Goal: Task Accomplishment & Management: Complete application form

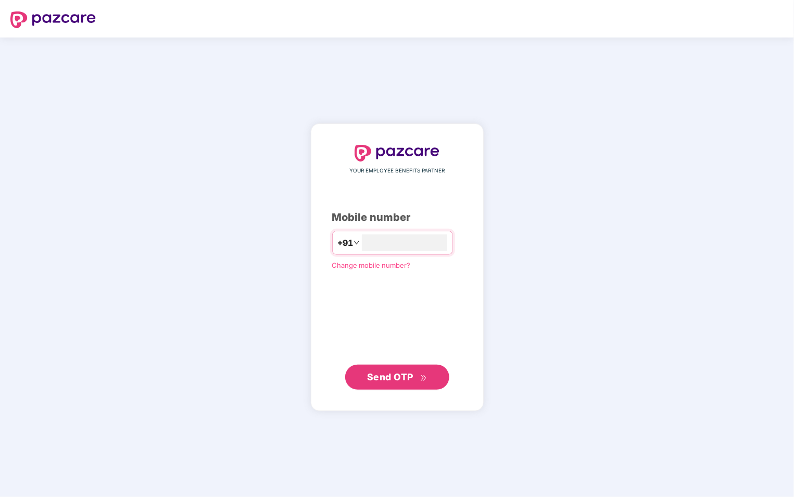
type input "**********"
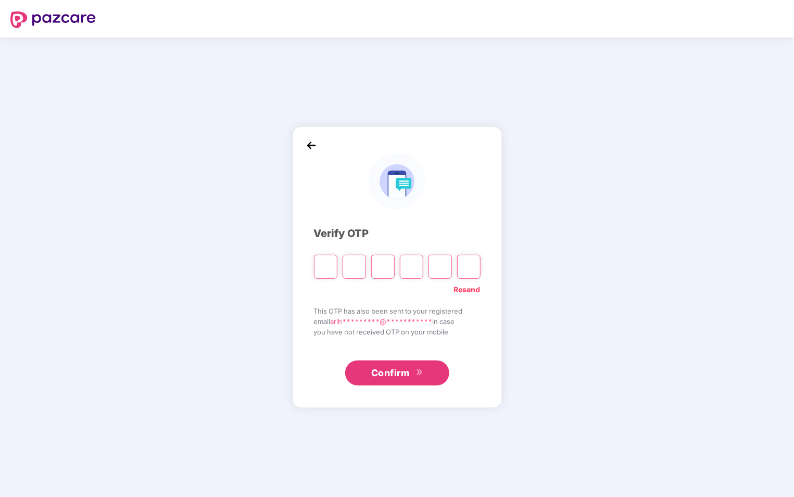
type input "*"
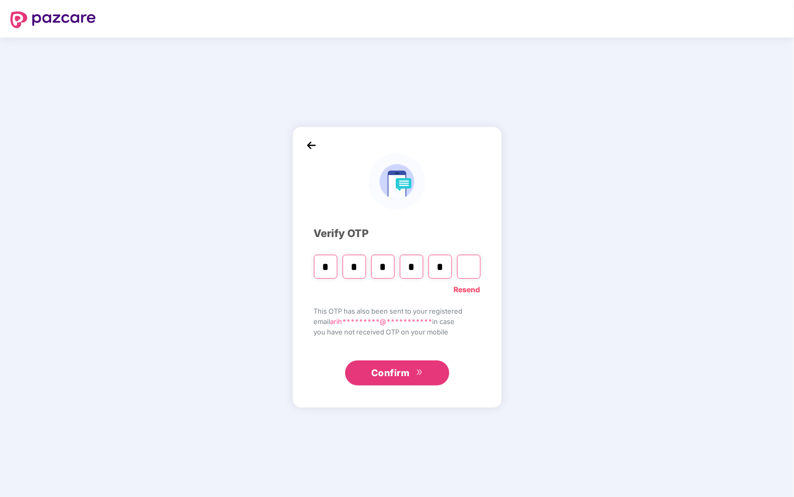
type input "*"
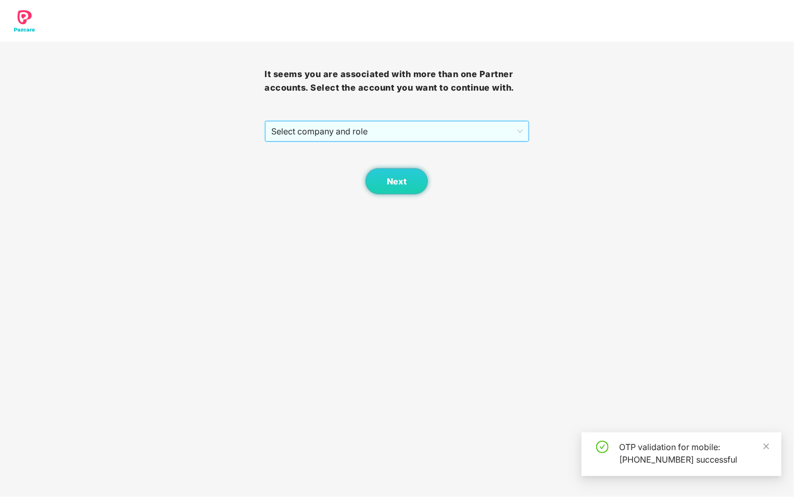
click at [413, 127] on span "Select company and role" at bounding box center [396, 131] width 251 height 20
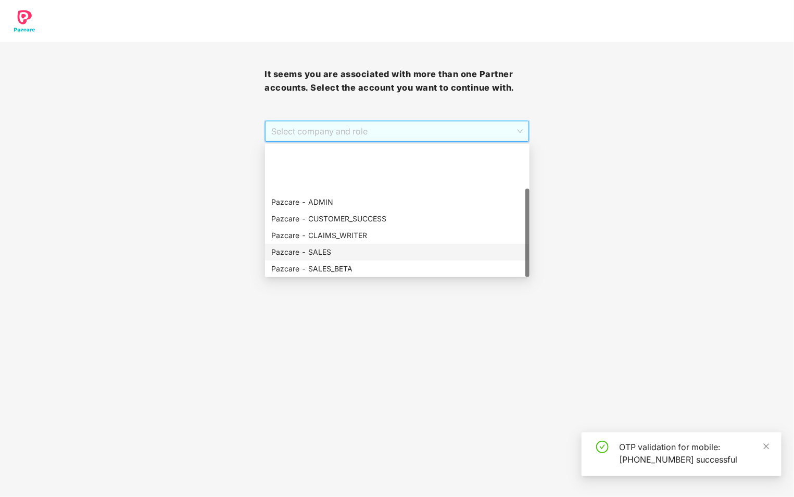
scroll to position [67, 0]
click at [380, 247] on div "Pazcare - PARTNER_ADMIN" at bounding box center [397, 251] width 252 height 11
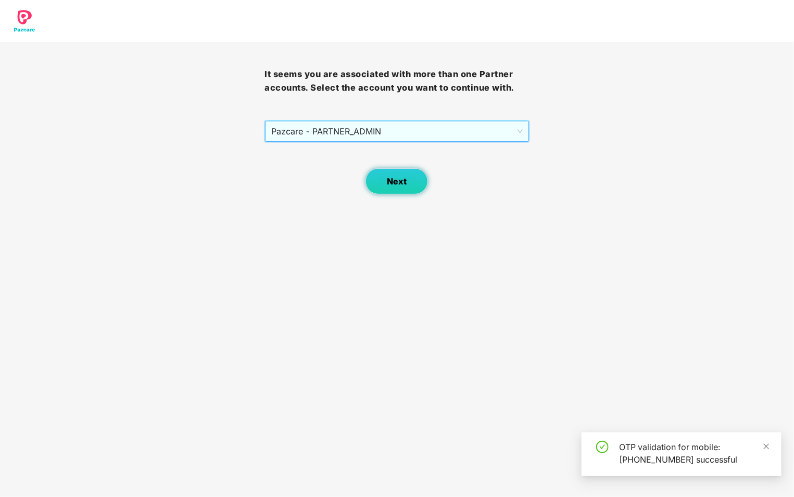
click at [392, 171] on button "Next" at bounding box center [396, 181] width 62 height 26
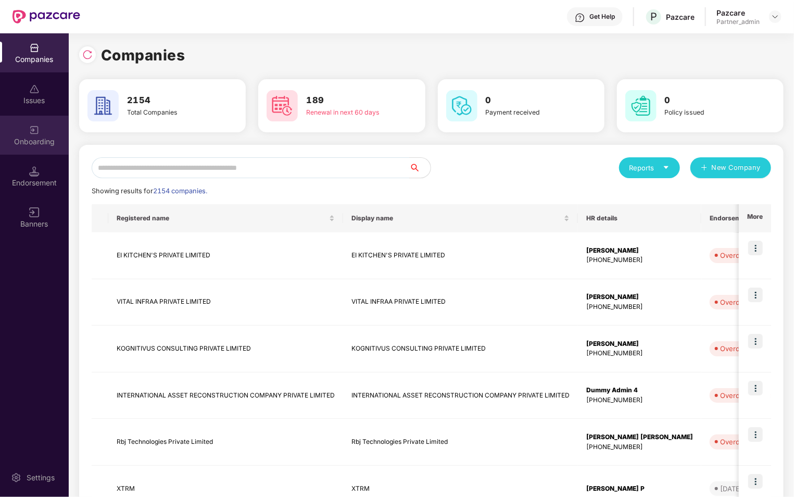
click at [40, 135] on div "Onboarding" at bounding box center [34, 135] width 69 height 39
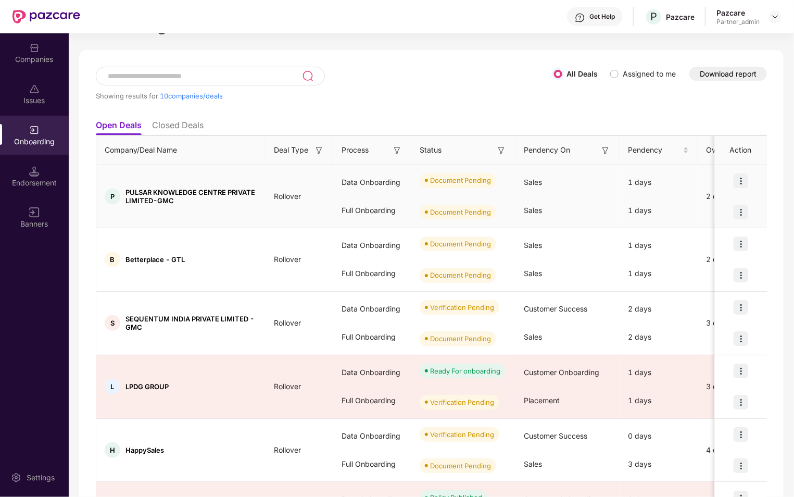
scroll to position [0, 0]
